Goal: Information Seeking & Learning: Learn about a topic

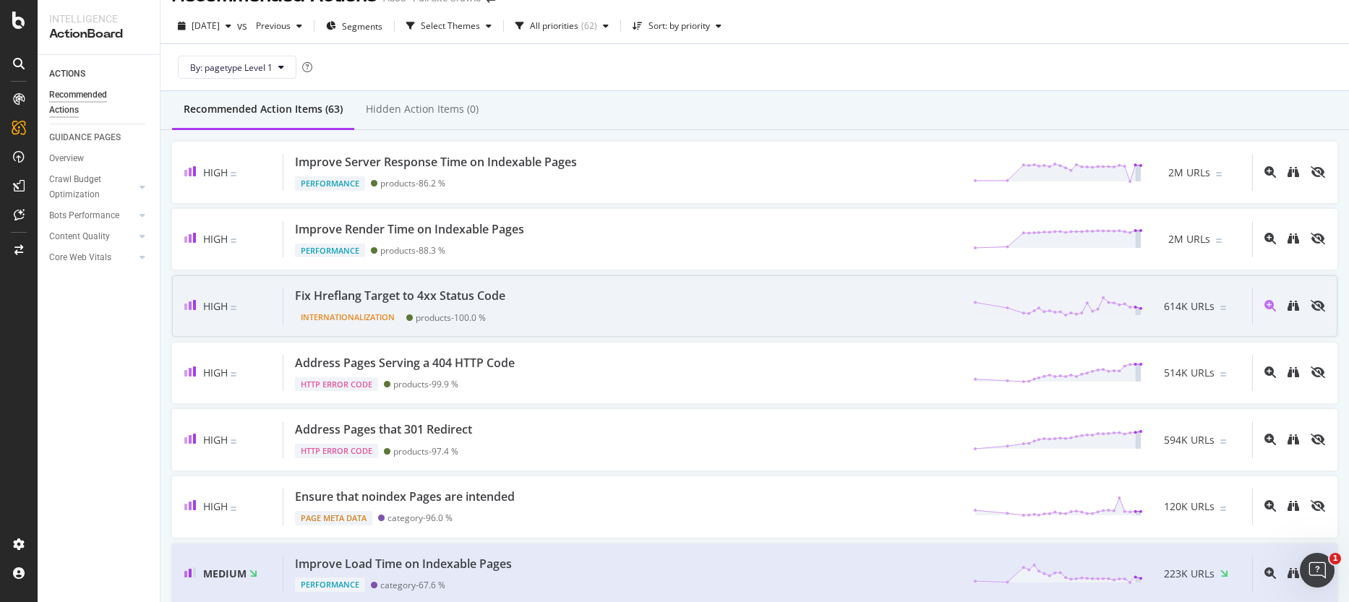
scroll to position [10, 0]
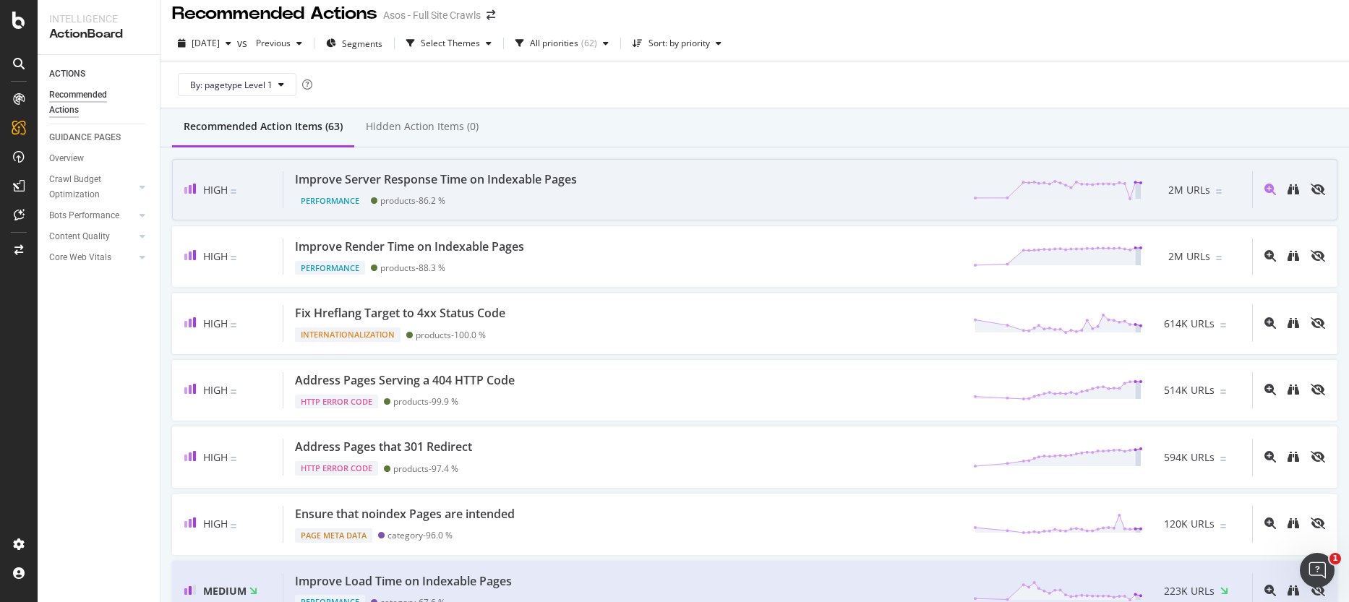
click at [368, 207] on div "Performance products - 86.2 %" at bounding box center [439, 198] width 288 height 20
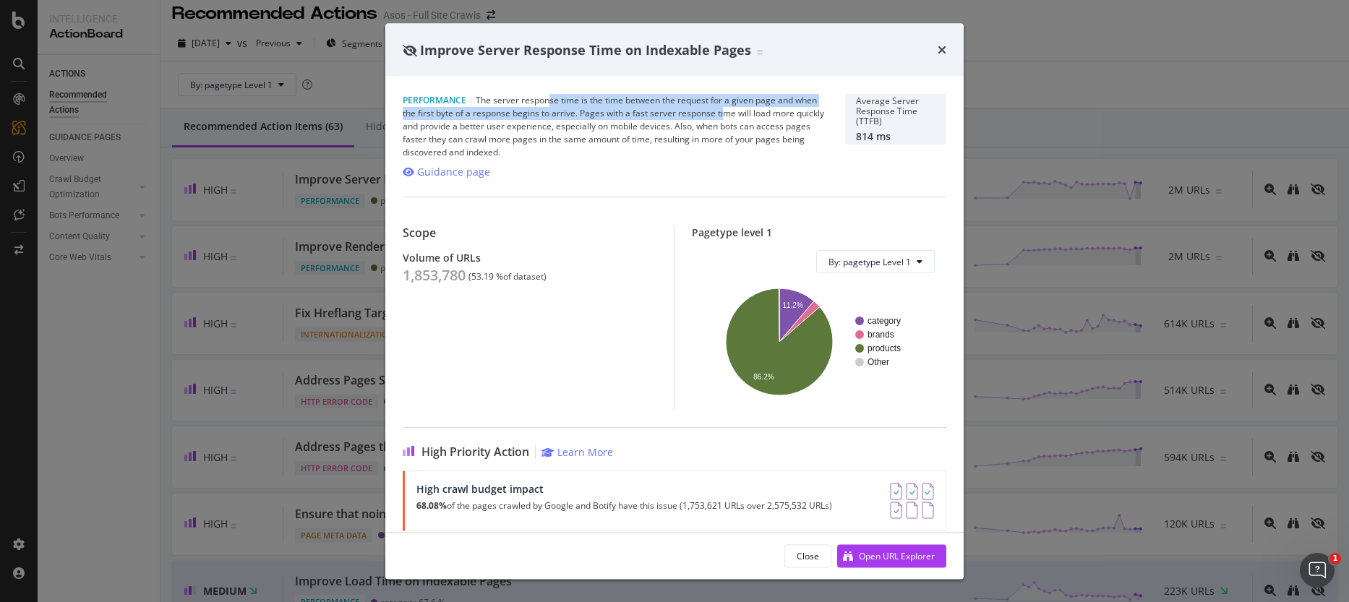
drag, startPoint x: 549, startPoint y: 106, endPoint x: 724, endPoint y: 139, distance: 178.8
click at [725, 110] on div "Performance | The server response time is the time between the request for a gi…" at bounding box center [615, 126] width 425 height 65
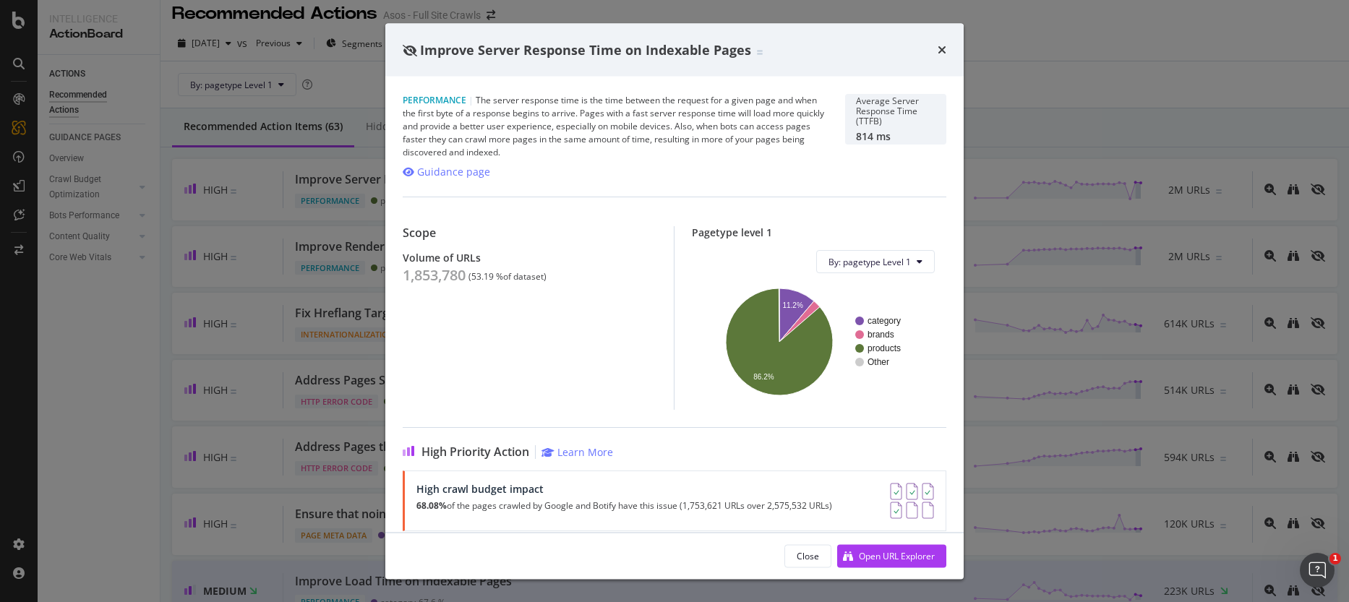
drag, startPoint x: 724, startPoint y: 139, endPoint x: 719, endPoint y: 147, distance: 10.0
click at [724, 139] on div "Performance | The server response time is the time between the request for a gi…" at bounding box center [615, 126] width 425 height 65
drag, startPoint x: 596, startPoint y: 118, endPoint x: 698, endPoint y: 114, distance: 101.3
click at [696, 114] on div "Performance | The server response time is the time between the request for a gi…" at bounding box center [615, 126] width 425 height 65
click at [698, 114] on div "Performance | The server response time is the time between the request for a gi…" at bounding box center [615, 126] width 425 height 65
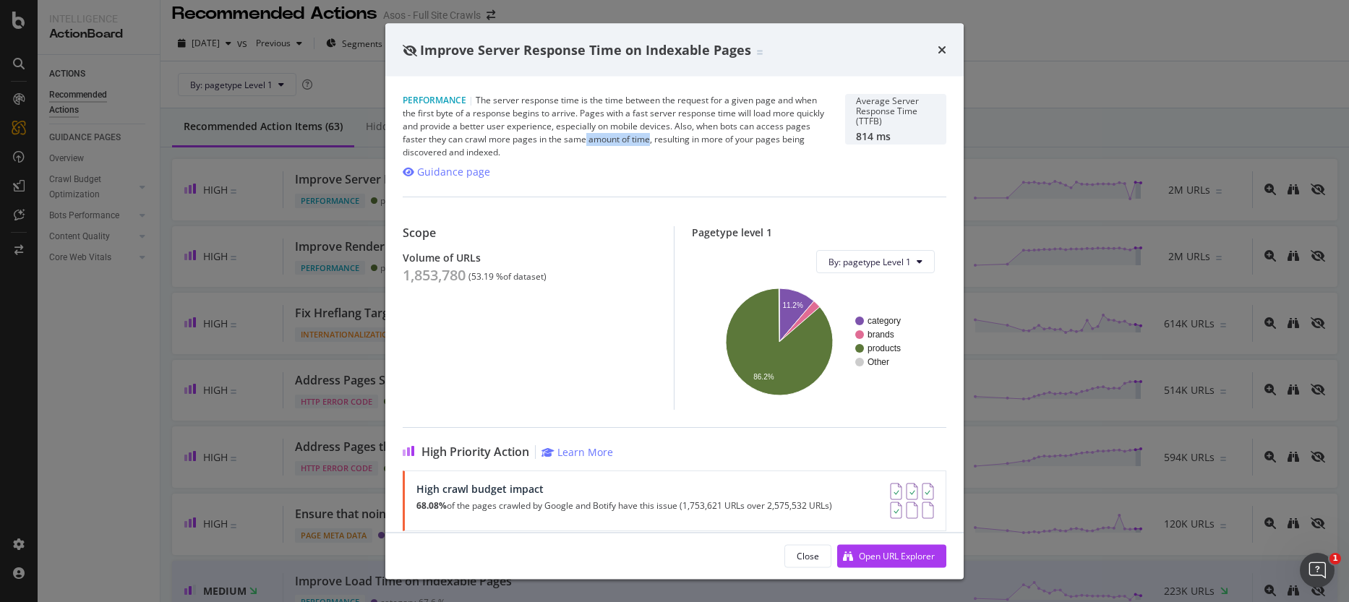
drag, startPoint x: 586, startPoint y: 134, endPoint x: 707, endPoint y: 145, distance: 121.9
click at [694, 140] on div "Performance | The server response time is the time between the request for a gi…" at bounding box center [615, 126] width 425 height 65
click at [707, 145] on div "Performance | The server response time is the time between the request for a gi…" at bounding box center [615, 126] width 425 height 65
click at [943, 46] on icon "times" at bounding box center [942, 50] width 9 height 12
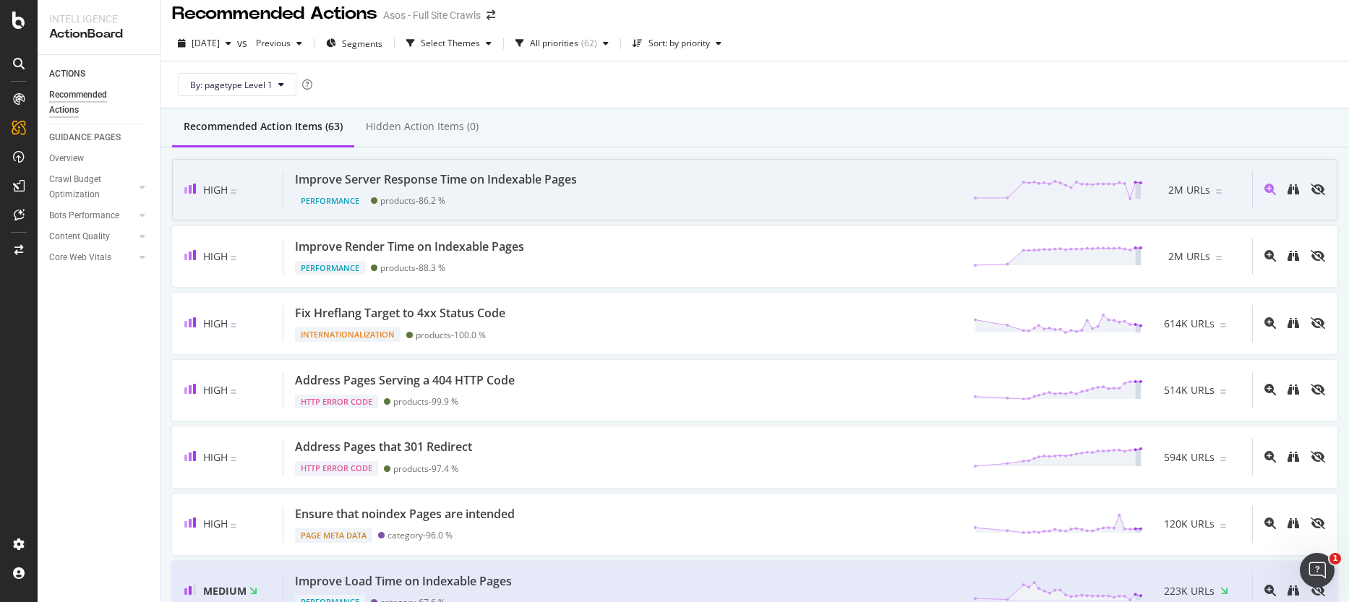
click at [544, 188] on div "Performance products - 86.2 %" at bounding box center [439, 198] width 288 height 20
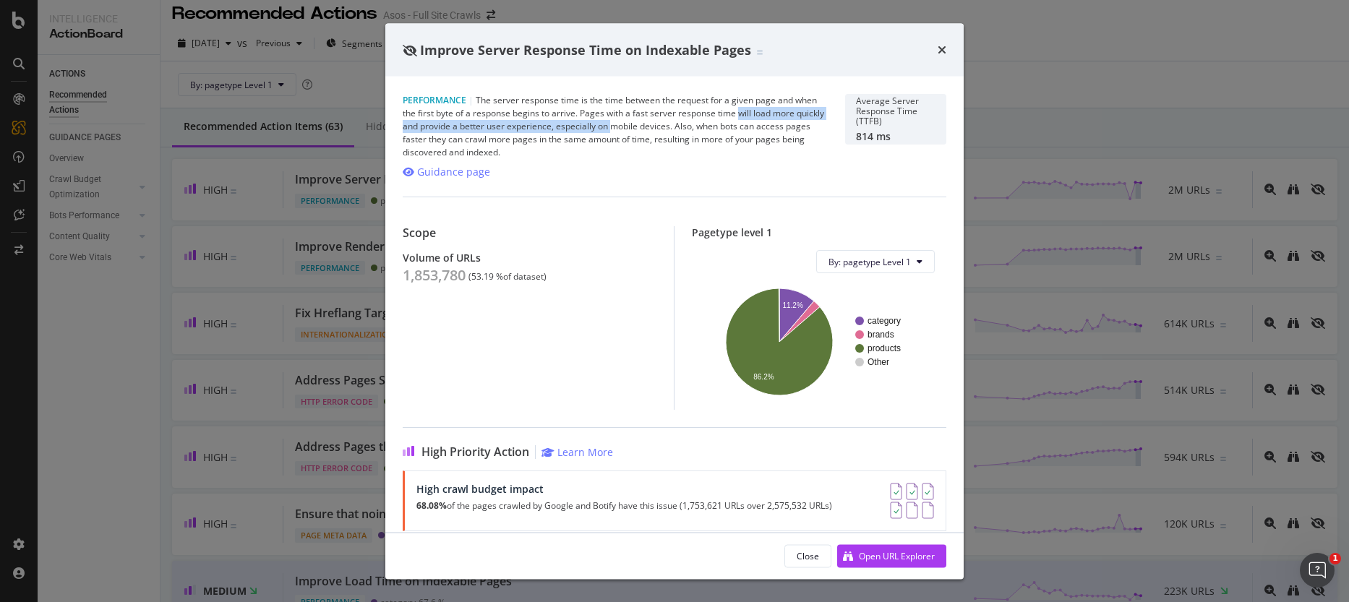
drag, startPoint x: 615, startPoint y: 120, endPoint x: 741, endPoint y: 120, distance: 126.5
click at [738, 119] on div "Performance | The server response time is the time between the request for a gi…" at bounding box center [615, 126] width 425 height 65
click at [744, 121] on div "Performance | The server response time is the time between the request for a gi…" at bounding box center [615, 126] width 425 height 65
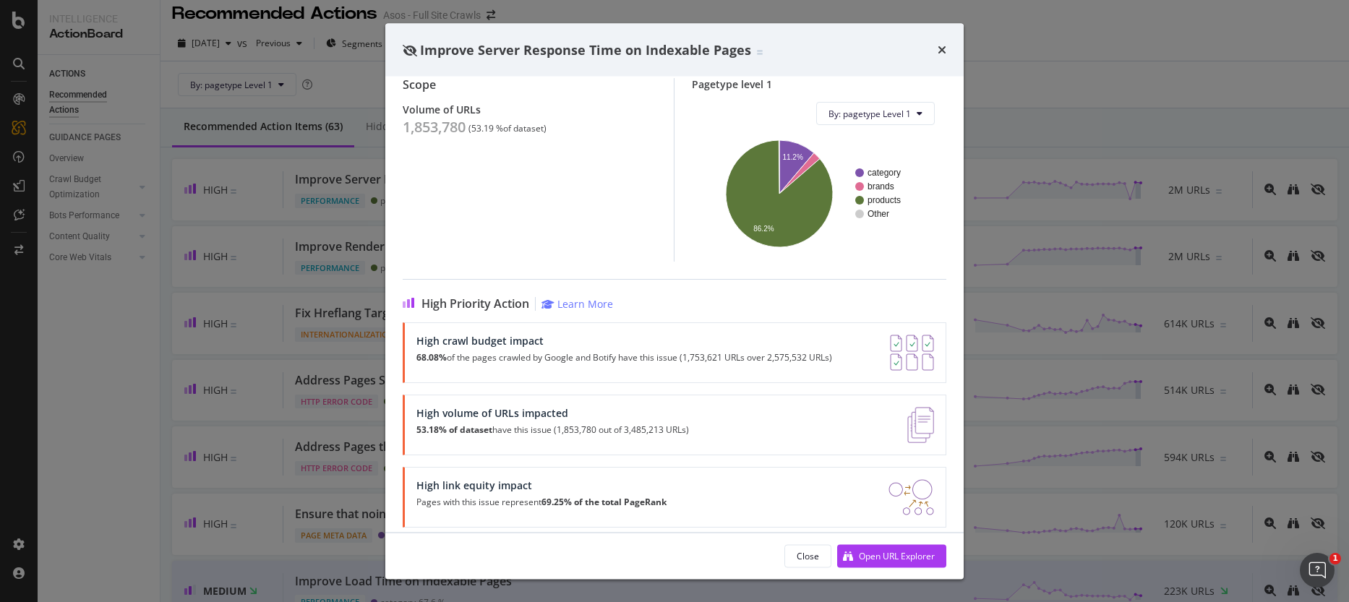
scroll to position [160, 0]
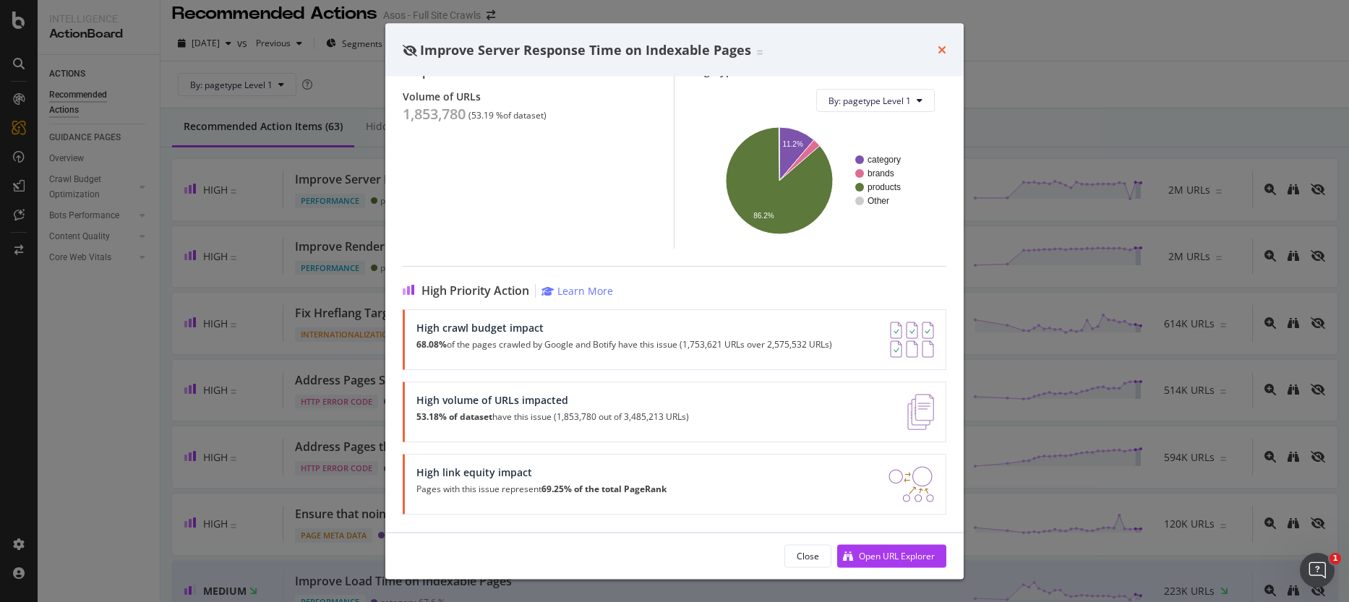
click at [938, 46] on icon "times" at bounding box center [942, 50] width 9 height 12
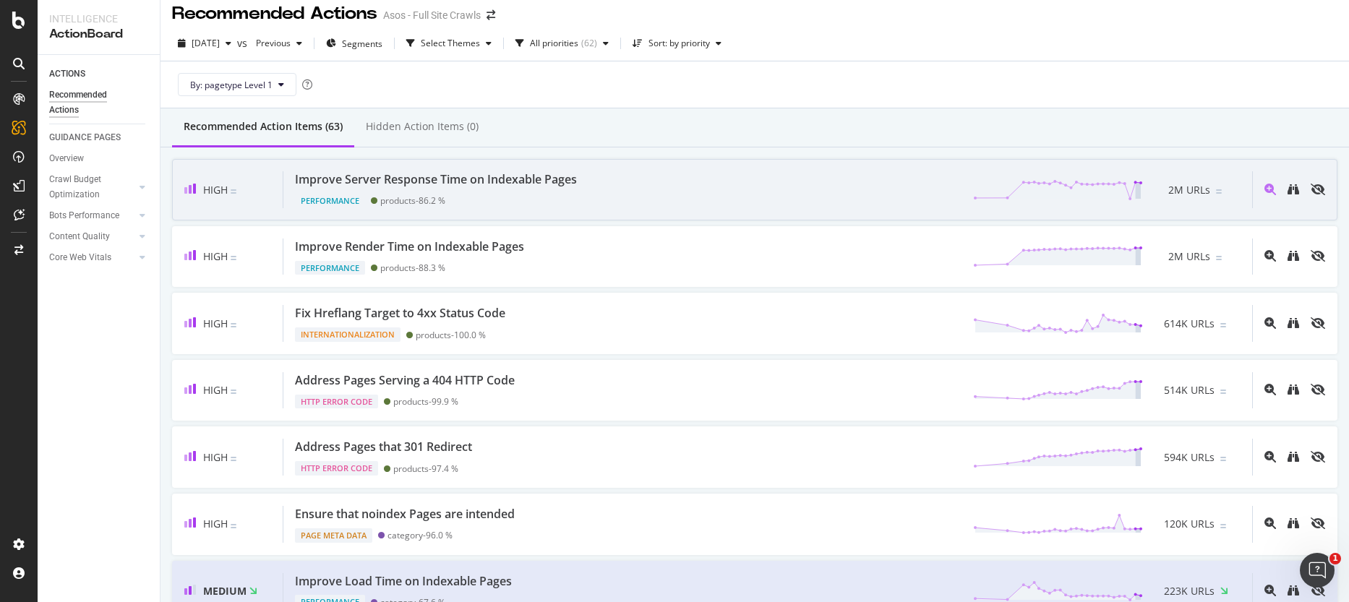
click at [507, 194] on div "Performance products - 86.2 %" at bounding box center [439, 198] width 288 height 20
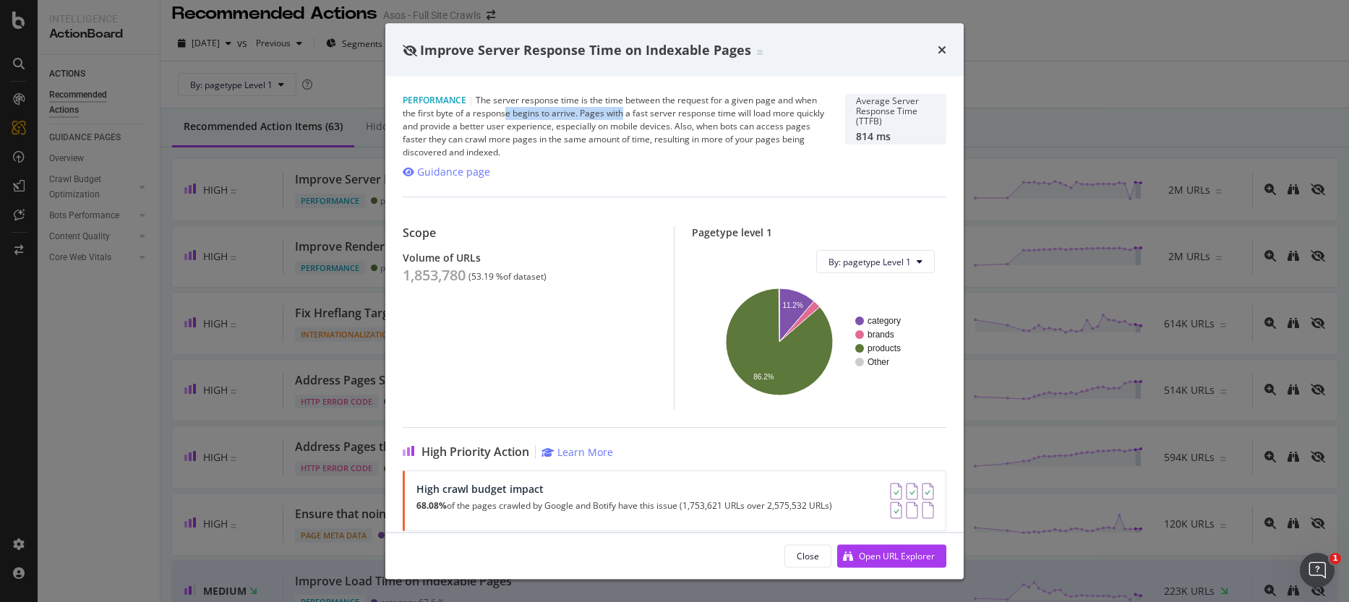
drag, startPoint x: 508, startPoint y: 111, endPoint x: 629, endPoint y: 116, distance: 120.8
click at [626, 116] on div "Performance | The server response time is the time between the request for a gi…" at bounding box center [615, 126] width 425 height 65
click at [647, 121] on div "Performance | The server response time is the time between the request for a gi…" at bounding box center [615, 126] width 425 height 65
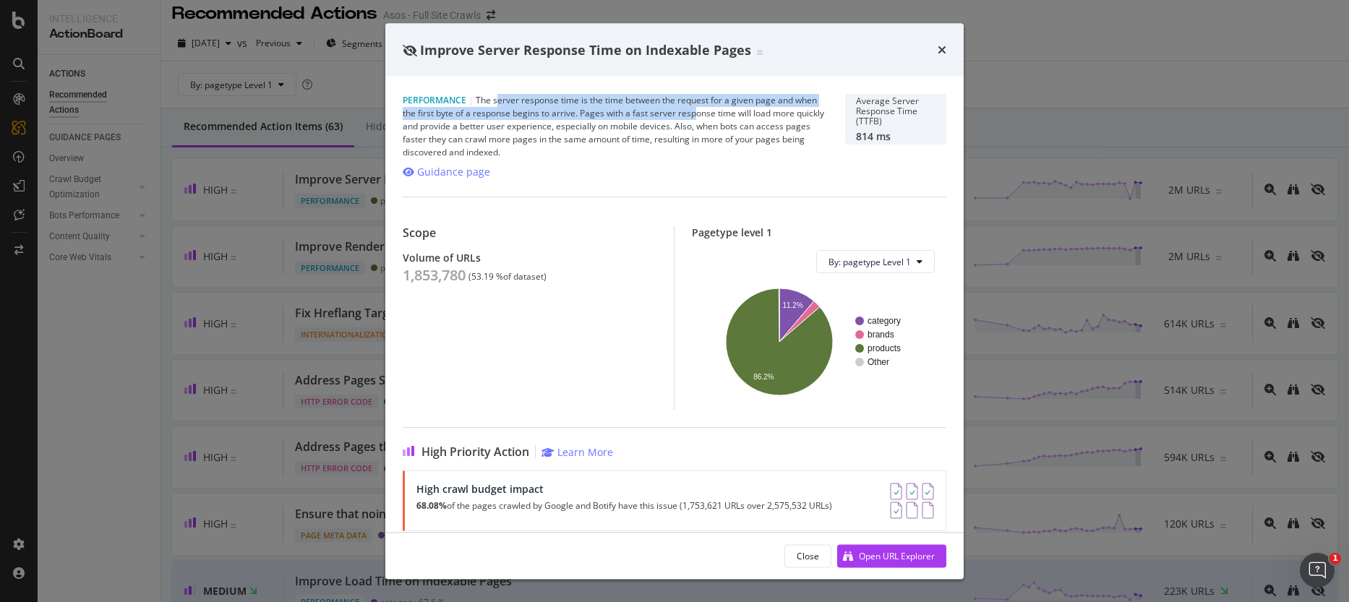
drag, startPoint x: 498, startPoint y: 95, endPoint x: 696, endPoint y: 111, distance: 198.7
click at [696, 111] on div "Performance | The server response time is the time between the request for a gi…" at bounding box center [615, 126] width 425 height 65
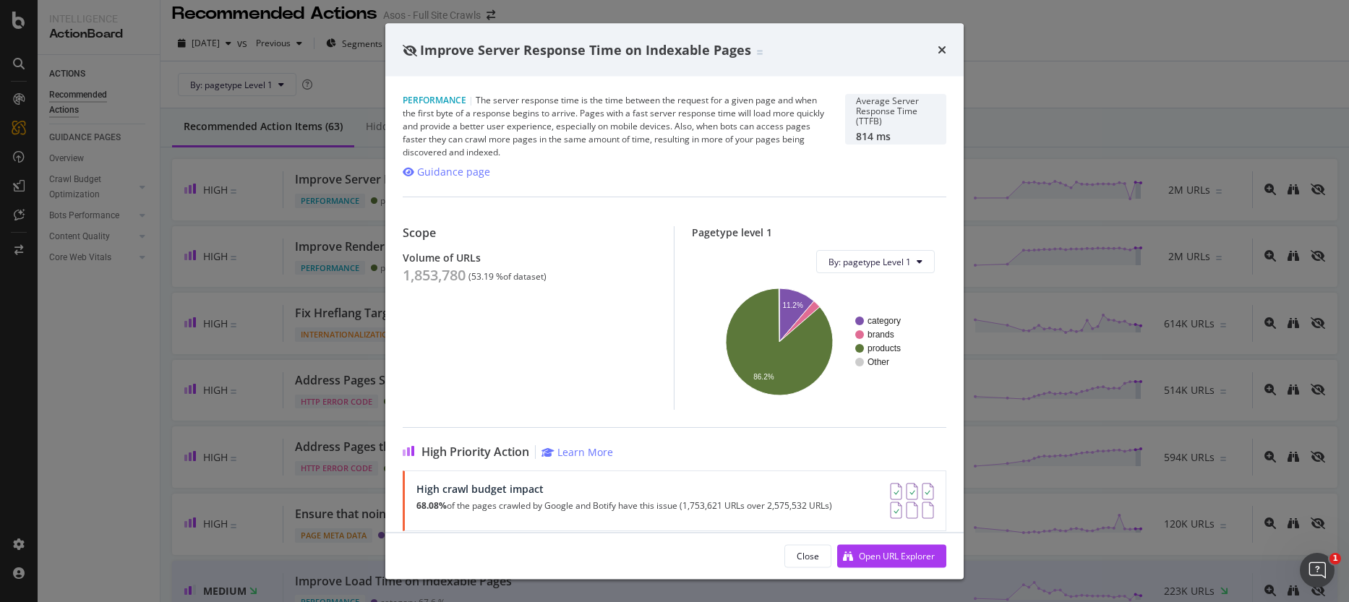
click at [759, 131] on div "Performance | The server response time is the time between the request for a gi…" at bounding box center [615, 126] width 425 height 65
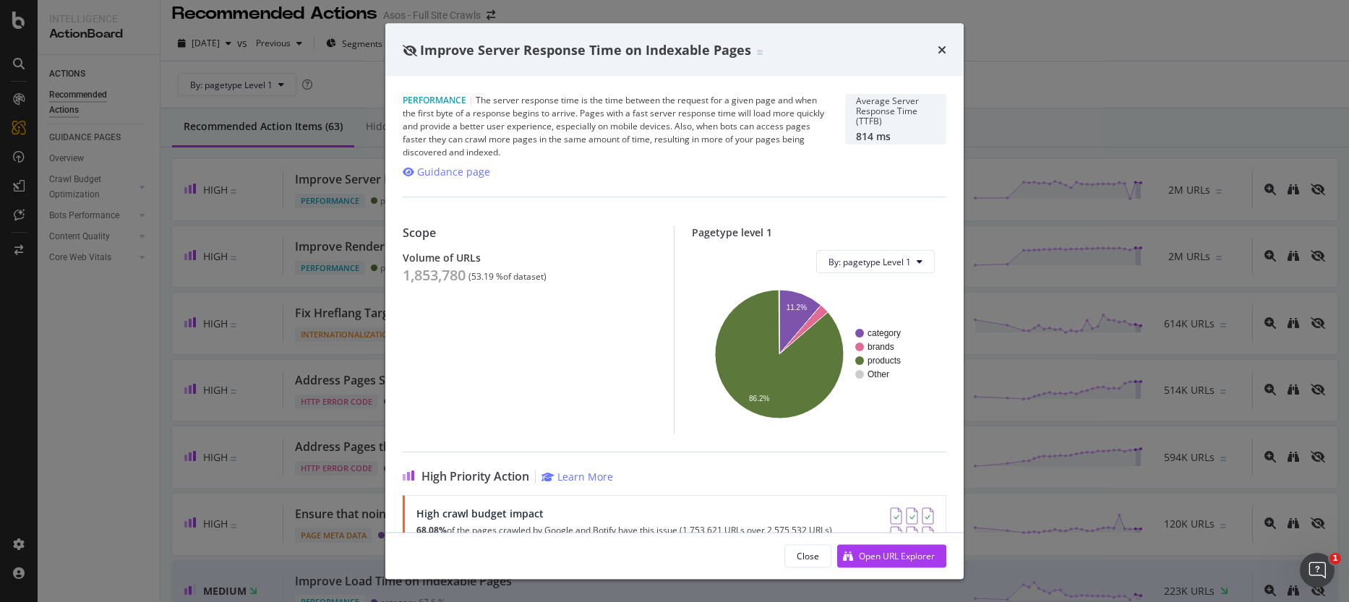
scroll to position [10, 0]
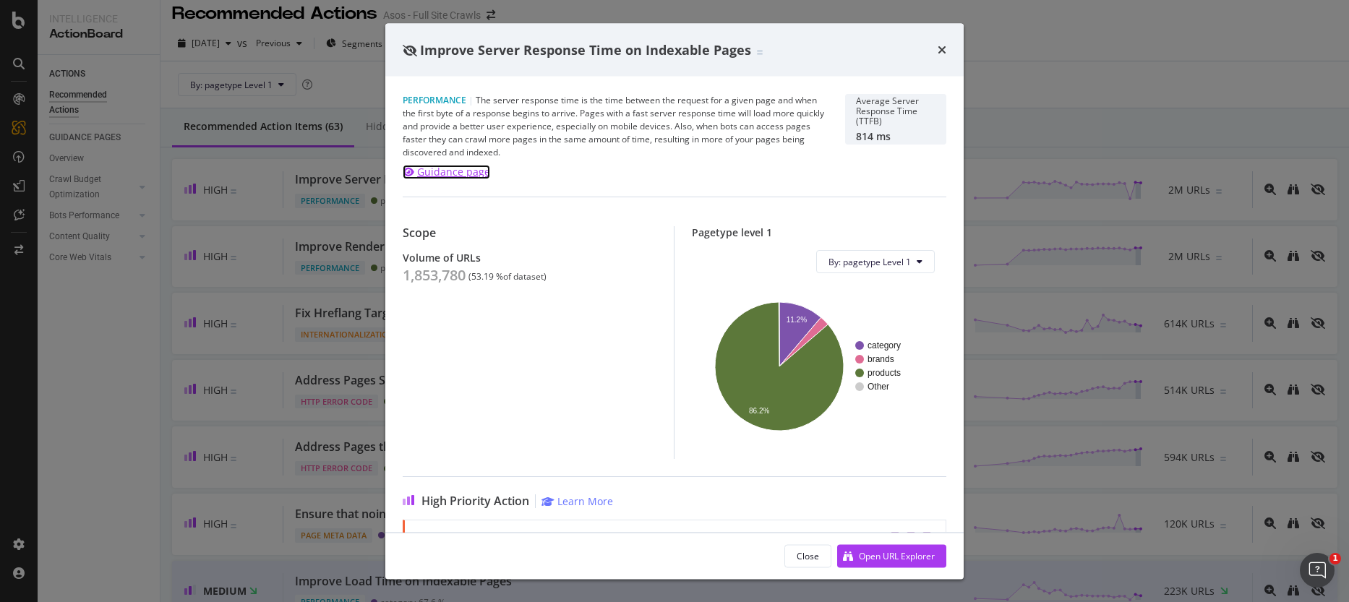
click at [469, 171] on div "Guidance page" at bounding box center [453, 172] width 73 height 14
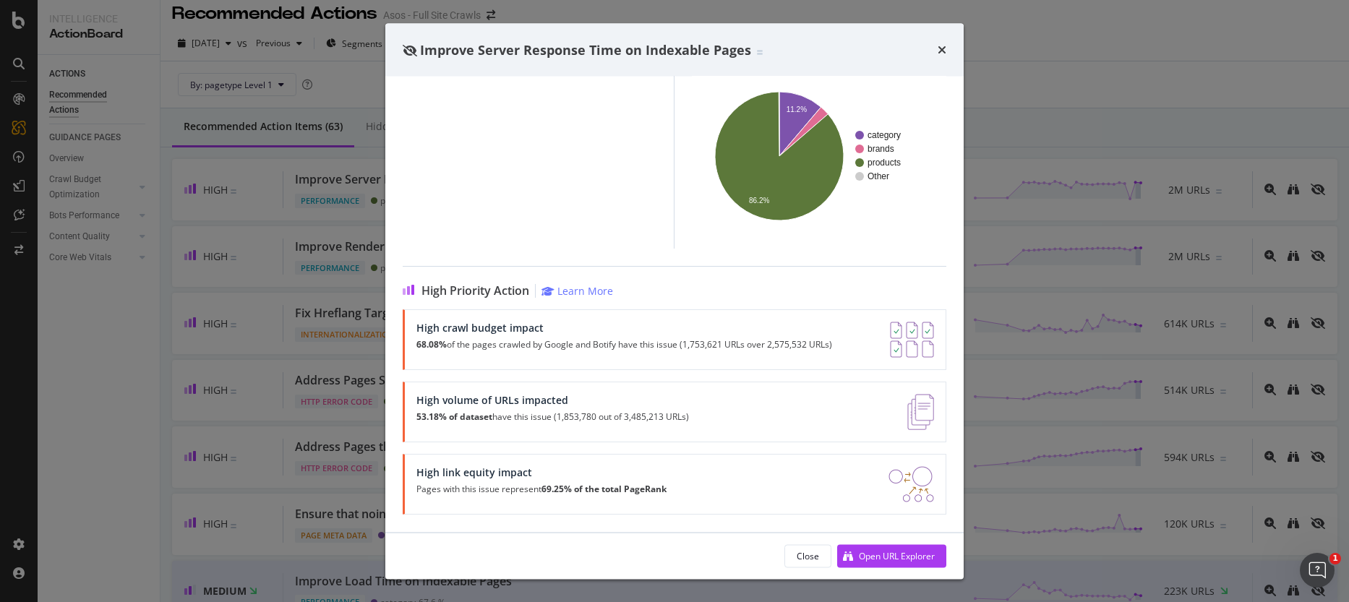
scroll to position [0, 0]
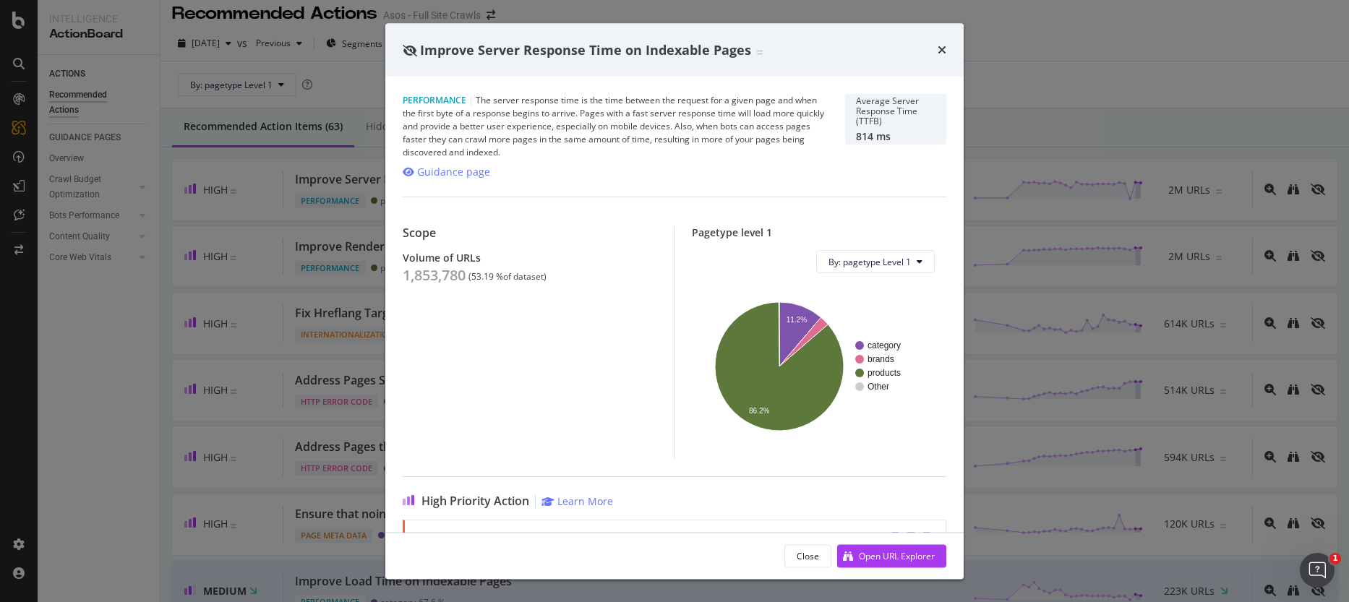
click at [930, 45] on div "Improve Server Response Time on Indexable Pages" at bounding box center [675, 49] width 544 height 19
click at [938, 45] on icon "times" at bounding box center [942, 50] width 9 height 12
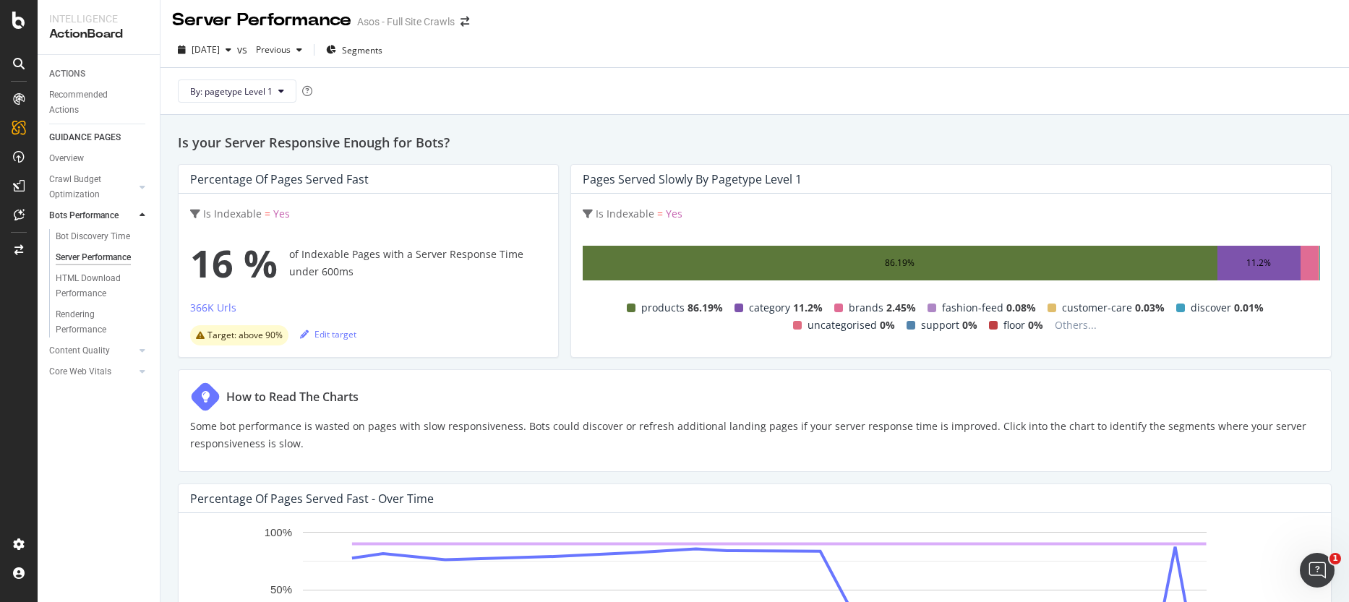
scroll to position [4, 0]
click at [198, 57] on div "[DATE]" at bounding box center [204, 49] width 65 height 22
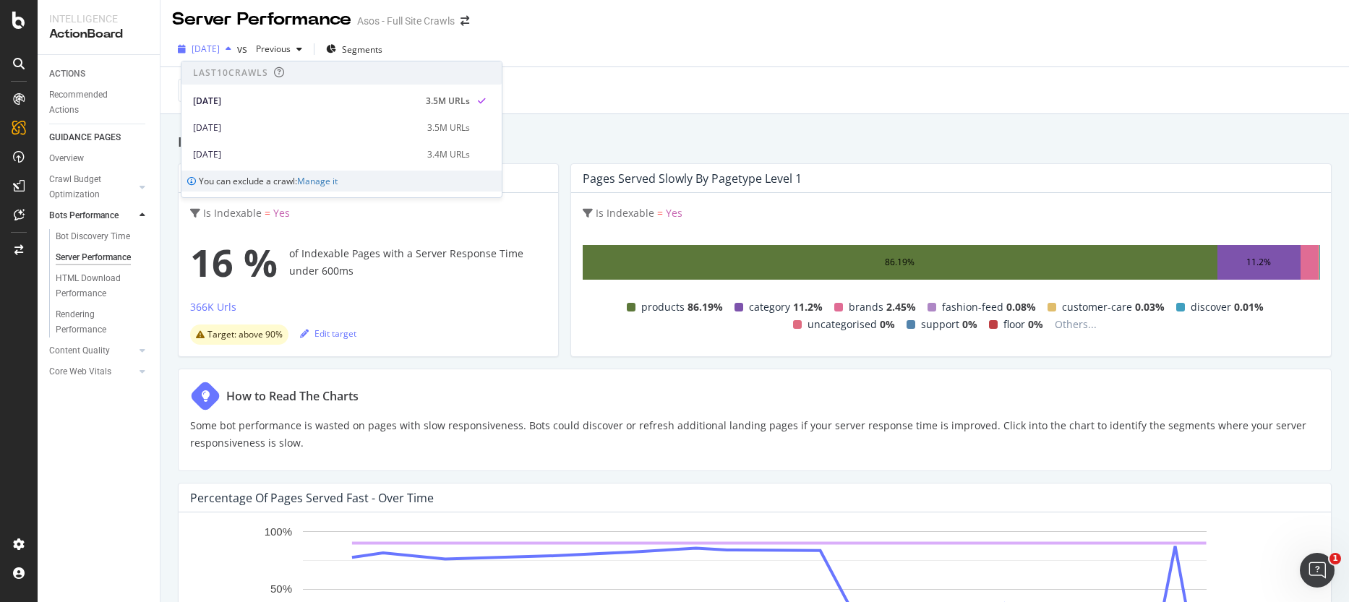
click at [215, 56] on div "[DATE]" at bounding box center [204, 49] width 65 height 22
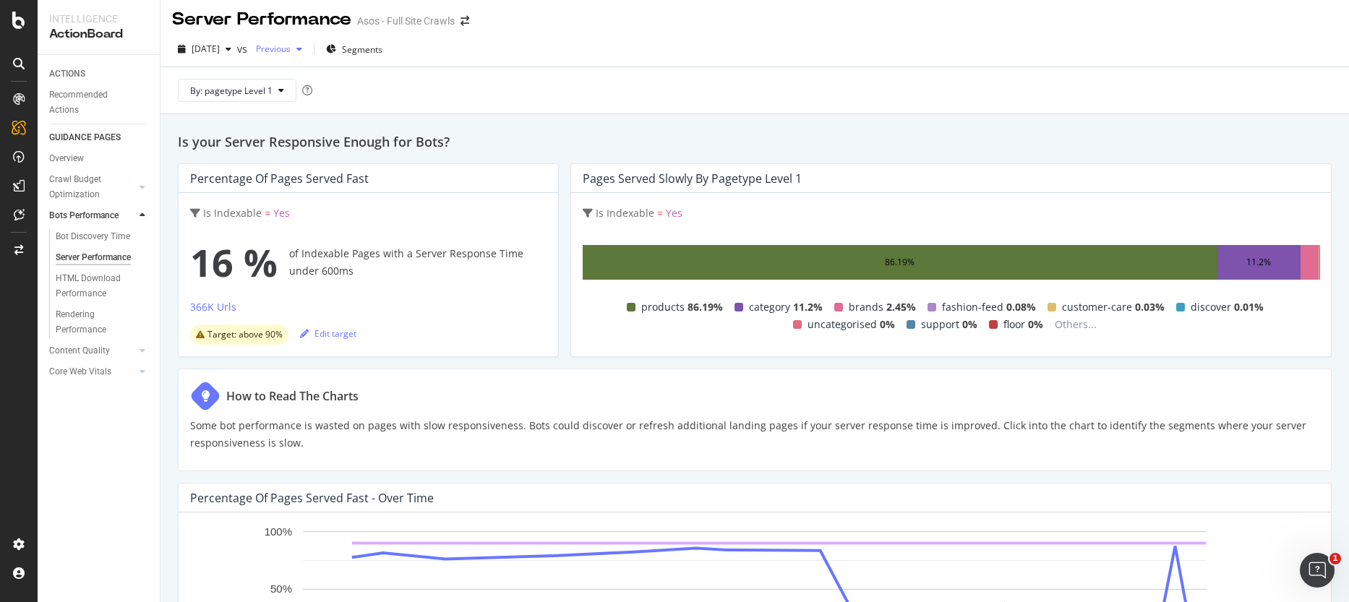
click at [308, 54] on div "Previous" at bounding box center [279, 49] width 58 height 22
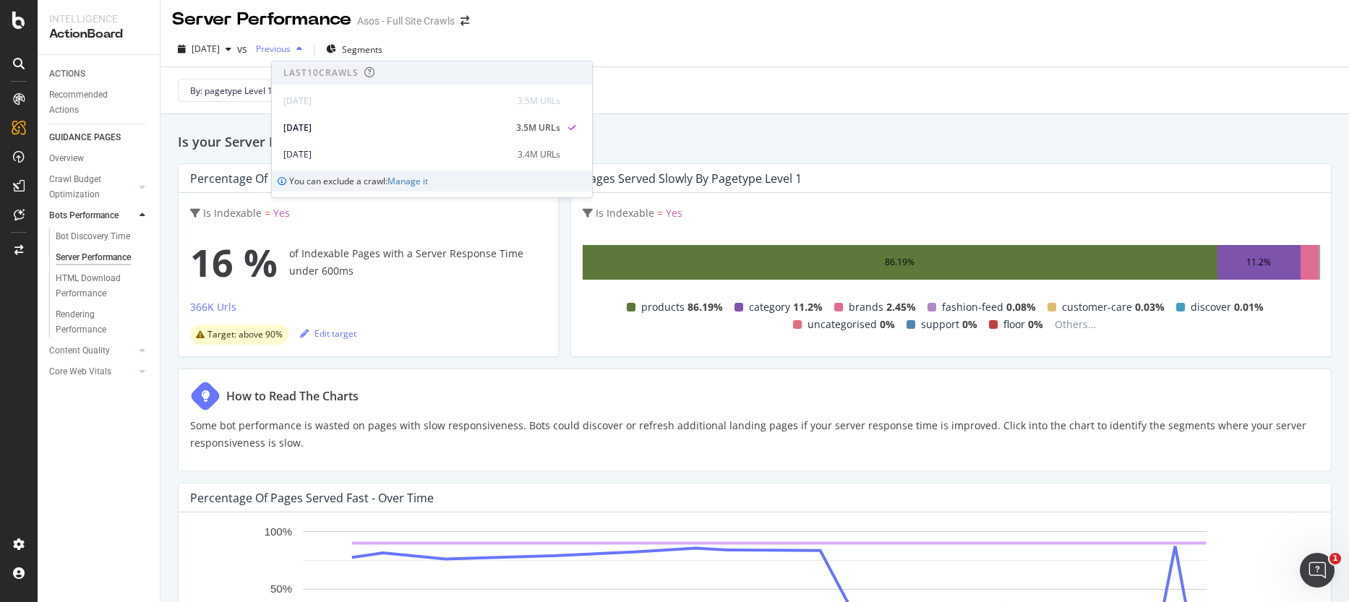
click at [308, 54] on div "Previous" at bounding box center [279, 49] width 58 height 22
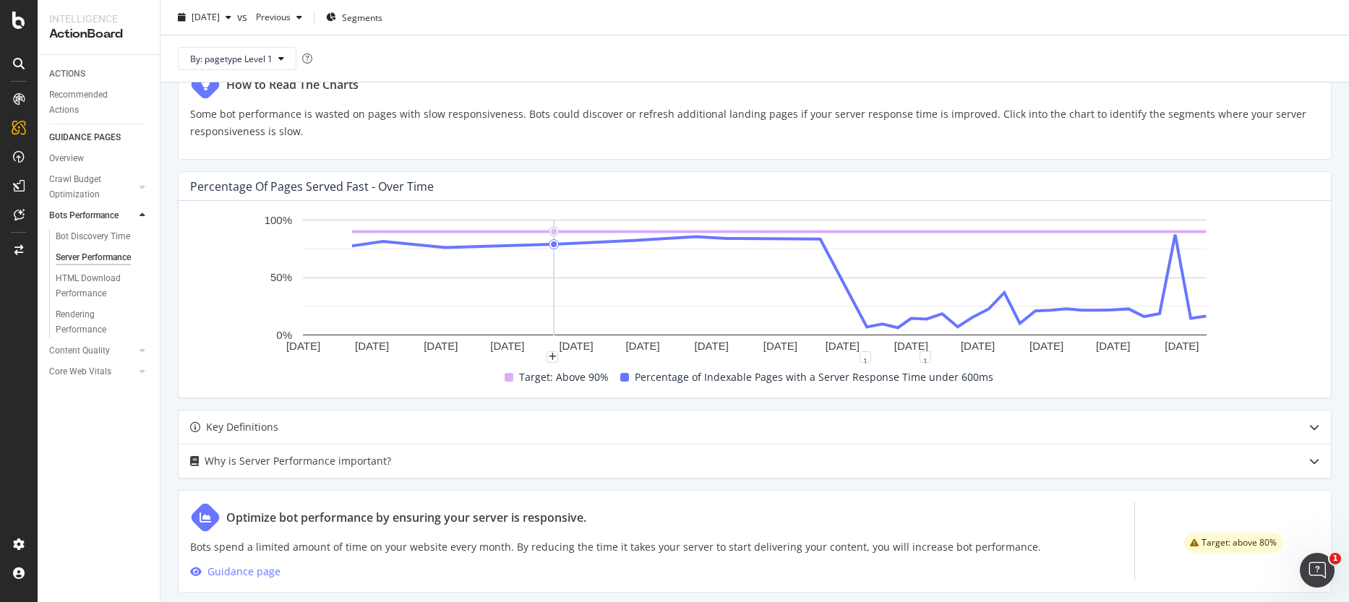
scroll to position [318, 0]
click at [301, 461] on div "Why is Server Performance important?" at bounding box center [298, 458] width 187 height 17
